Goal: Communication & Community: Answer question/provide support

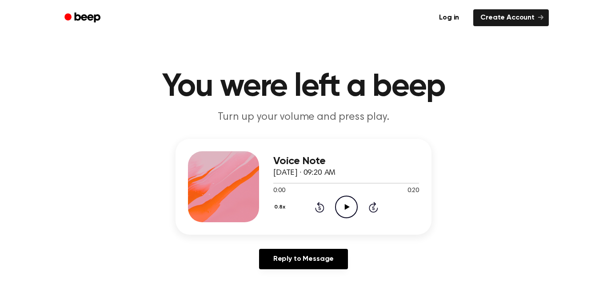
click at [342, 209] on icon "Play Audio" at bounding box center [346, 207] width 23 height 23
click at [350, 195] on div "0:02 0:20" at bounding box center [346, 191] width 146 height 9
click at [349, 206] on icon "Pause Audio" at bounding box center [346, 207] width 23 height 23
click at [350, 207] on icon "Play Audio" at bounding box center [346, 207] width 23 height 23
click at [291, 185] on div at bounding box center [346, 182] width 146 height 7
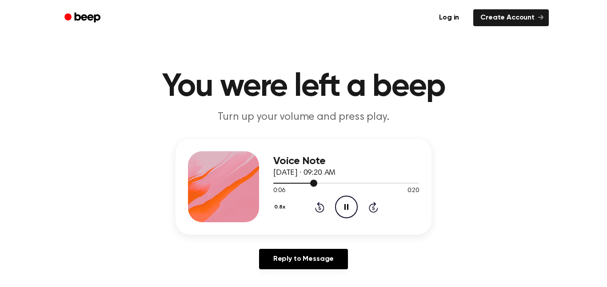
click at [319, 208] on icon at bounding box center [319, 209] width 2 height 4
click at [342, 199] on icon "Pause Audio" at bounding box center [346, 207] width 23 height 23
click at [347, 202] on icon "Play Audio" at bounding box center [346, 207] width 23 height 23
click at [348, 206] on icon at bounding box center [346, 207] width 4 height 6
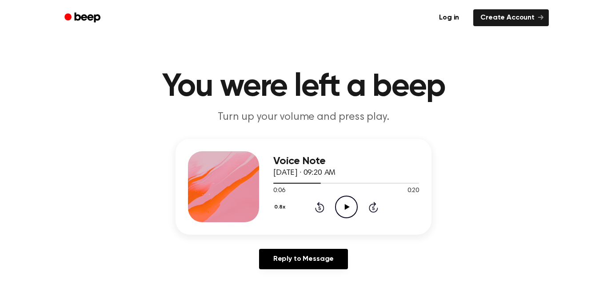
click at [301, 186] on div at bounding box center [346, 182] width 146 height 7
click at [343, 201] on icon "Play Audio" at bounding box center [346, 207] width 23 height 23
click at [285, 183] on div at bounding box center [292, 183] width 38 height 1
click at [346, 208] on icon "Pause Audio" at bounding box center [346, 207] width 23 height 23
click at [342, 215] on icon "Play Audio" at bounding box center [346, 207] width 23 height 23
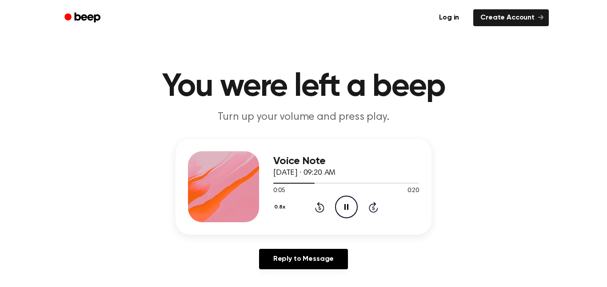
click at [319, 208] on icon at bounding box center [319, 209] width 2 height 4
click at [315, 208] on icon at bounding box center [319, 207] width 9 height 11
click at [319, 208] on icon "Rewind 5 seconds" at bounding box center [320, 208] width 10 height 12
click at [303, 202] on div "0.8x Rewind 5 seconds Pause Audio Skip 5 seconds" at bounding box center [346, 207] width 146 height 23
click at [318, 202] on icon "Rewind 5 seconds" at bounding box center [320, 208] width 10 height 12
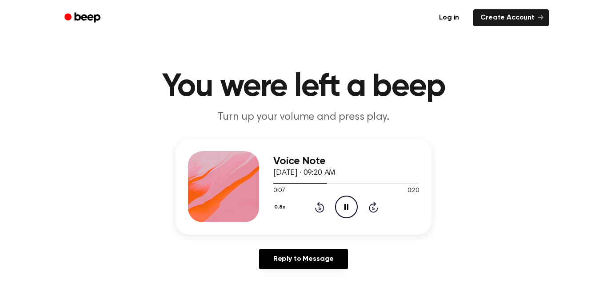
click at [279, 192] on span "0:07" at bounding box center [279, 191] width 12 height 9
click at [283, 181] on div at bounding box center [346, 182] width 146 height 7
click at [340, 206] on icon "Pause Audio" at bounding box center [346, 207] width 23 height 23
click at [315, 206] on icon "Rewind 5 seconds" at bounding box center [320, 208] width 10 height 12
click at [347, 213] on icon "Play Audio" at bounding box center [346, 207] width 23 height 23
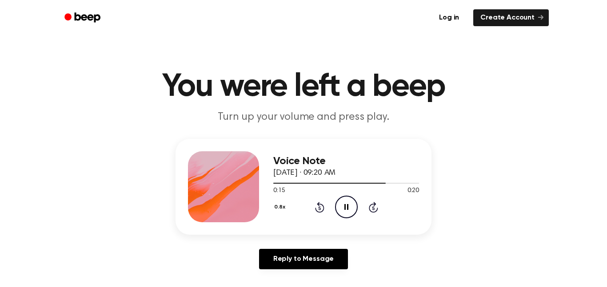
click at [322, 208] on icon "Rewind 5 seconds" at bounding box center [320, 208] width 10 height 12
click at [323, 205] on icon "Rewind 5 seconds" at bounding box center [320, 208] width 10 height 12
click at [350, 206] on icon "Pause Audio" at bounding box center [346, 207] width 23 height 23
click at [354, 205] on icon "Play Audio" at bounding box center [346, 207] width 23 height 23
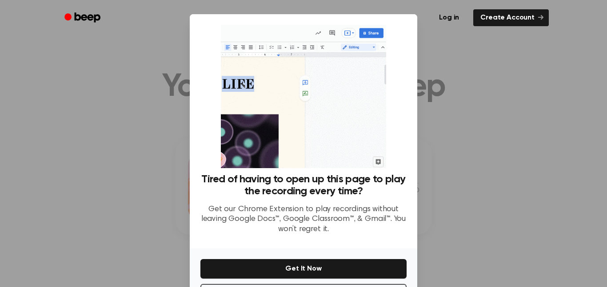
click at [492, 182] on div at bounding box center [303, 143] width 607 height 287
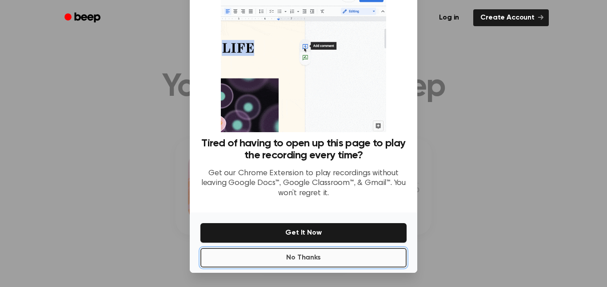
click at [332, 264] on button "No Thanks" at bounding box center [303, 258] width 206 height 20
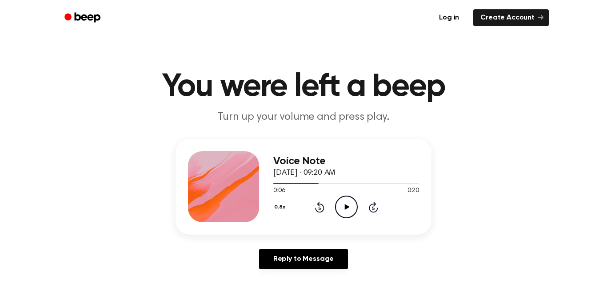
click at [348, 215] on icon "Play Audio" at bounding box center [346, 207] width 23 height 23
click at [307, 181] on div at bounding box center [346, 182] width 146 height 7
click at [343, 211] on icon "Pause Audio" at bounding box center [346, 207] width 23 height 23
click at [350, 212] on icon "Play Audio" at bounding box center [346, 207] width 23 height 23
click at [315, 209] on icon "Rewind 5 seconds" at bounding box center [320, 208] width 10 height 12
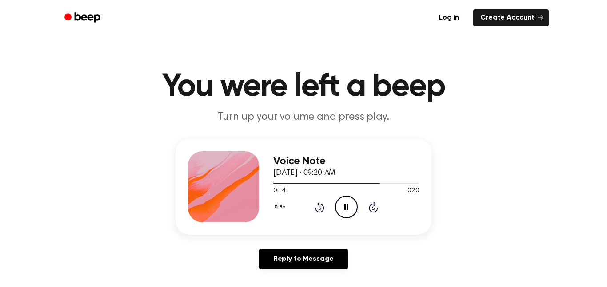
click at [320, 210] on icon at bounding box center [319, 209] width 2 height 4
click at [345, 203] on icon "Pause Audio" at bounding box center [346, 207] width 23 height 23
click at [350, 213] on icon "Play Audio" at bounding box center [346, 207] width 23 height 23
click at [319, 208] on icon at bounding box center [319, 209] width 2 height 4
click at [342, 211] on icon "Pause Audio" at bounding box center [346, 207] width 23 height 23
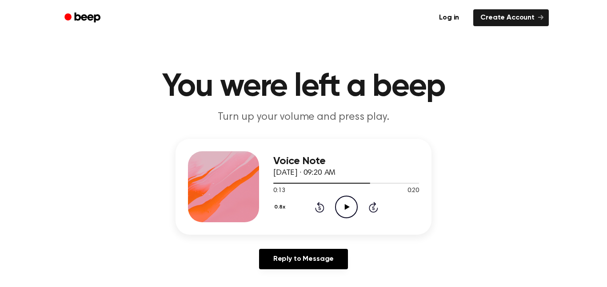
click at [335, 212] on icon "Play Audio" at bounding box center [346, 207] width 23 height 23
click at [349, 211] on icon "Pause Audio" at bounding box center [346, 207] width 23 height 23
click at [346, 218] on icon "Play Audio" at bounding box center [346, 207] width 23 height 23
click at [319, 208] on icon at bounding box center [319, 209] width 2 height 4
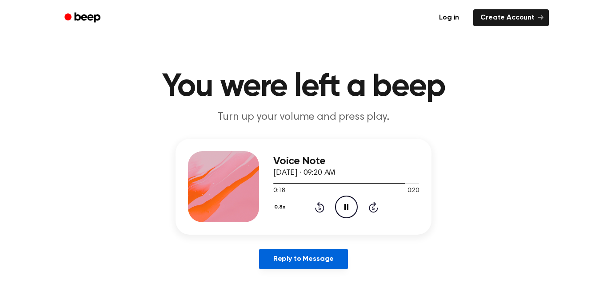
click at [314, 269] on link "Reply to Message" at bounding box center [303, 259] width 89 height 20
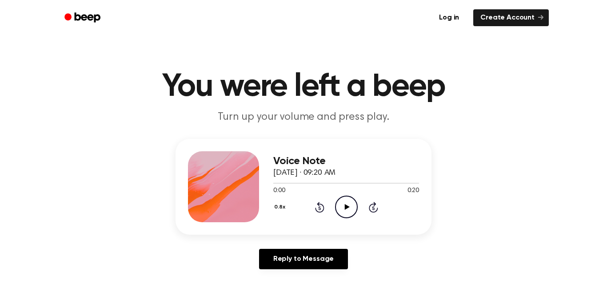
click at [343, 199] on icon "Play Audio" at bounding box center [346, 207] width 23 height 23
click at [351, 196] on icon "Pause Audio" at bounding box center [346, 207] width 23 height 23
click at [350, 209] on icon "Play Audio" at bounding box center [346, 207] width 23 height 23
